Goal: Task Accomplishment & Management: Manage account settings

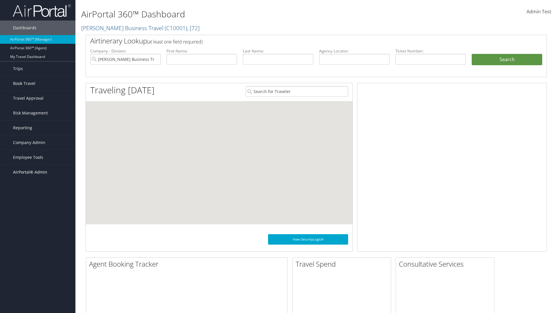
click at [38, 172] on span "AirPortal® Admin" at bounding box center [30, 172] width 34 height 15
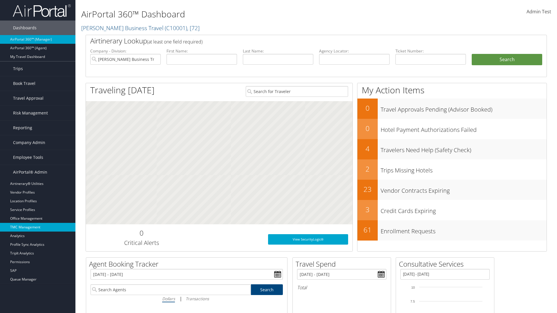
click at [38, 228] on link "TMC Management" at bounding box center [37, 227] width 75 height 9
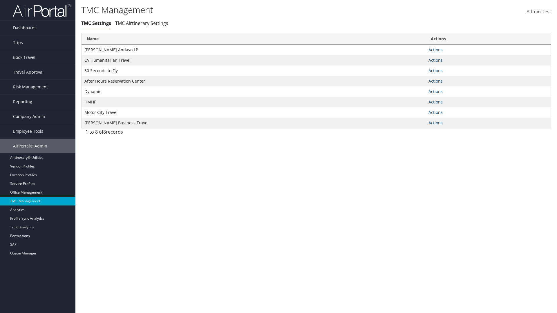
click at [436, 50] on link "Actions" at bounding box center [436, 50] width 14 height 6
click at [0, 0] on link "Manage Travel Offices" at bounding box center [0, 0] width 0 height 0
